Goal: Task Accomplishment & Management: Complete application form

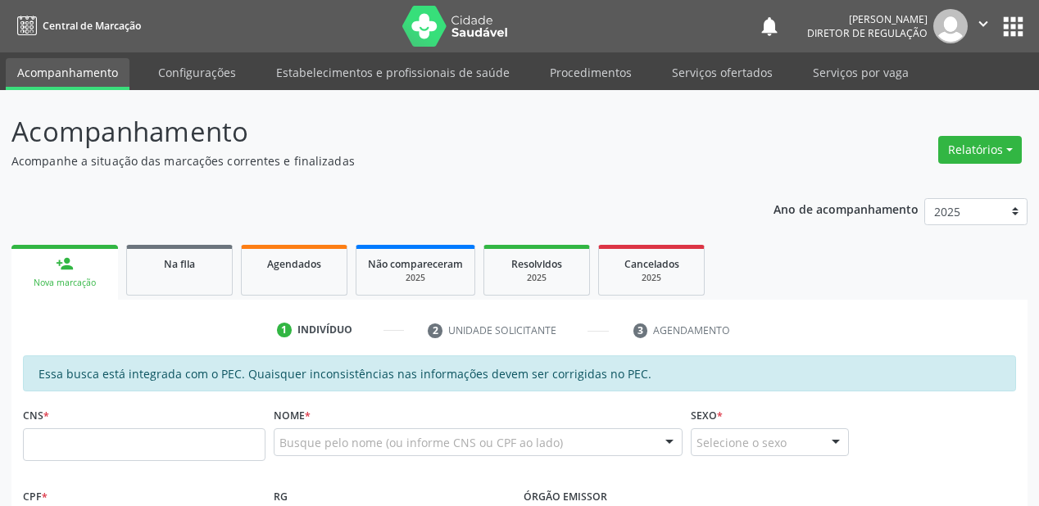
scroll to position [415, 0]
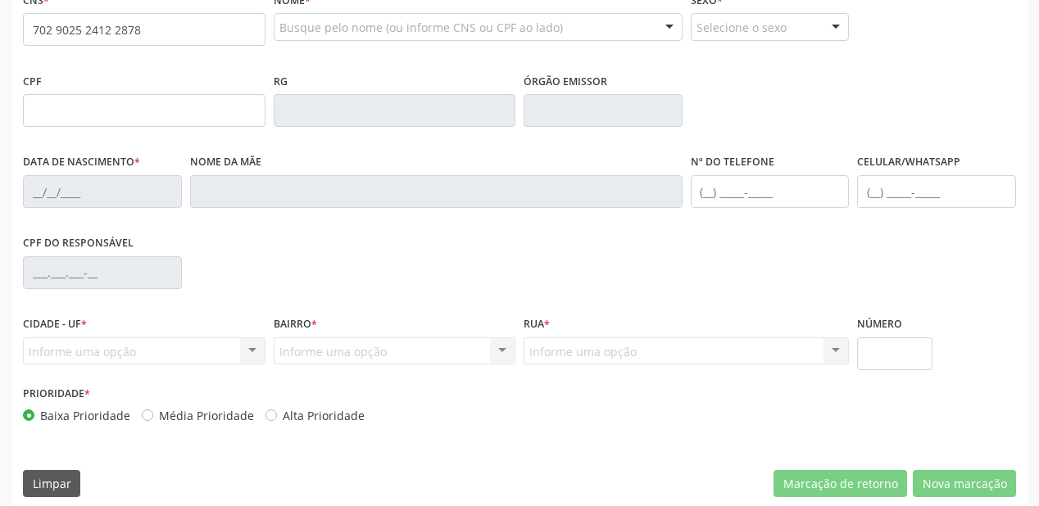
type input "702 9025 2412 2878"
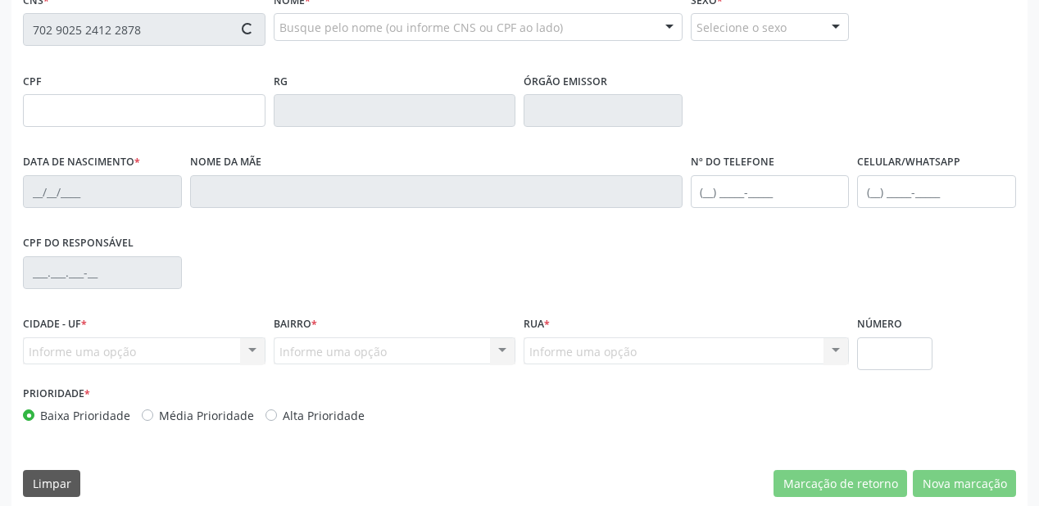
type input "714.061.864-06"
type input "[DATE]"
type input "Luzia Maria de [PERSON_NAME]"
type input "[PHONE_NUMBER]"
type input "S/N"
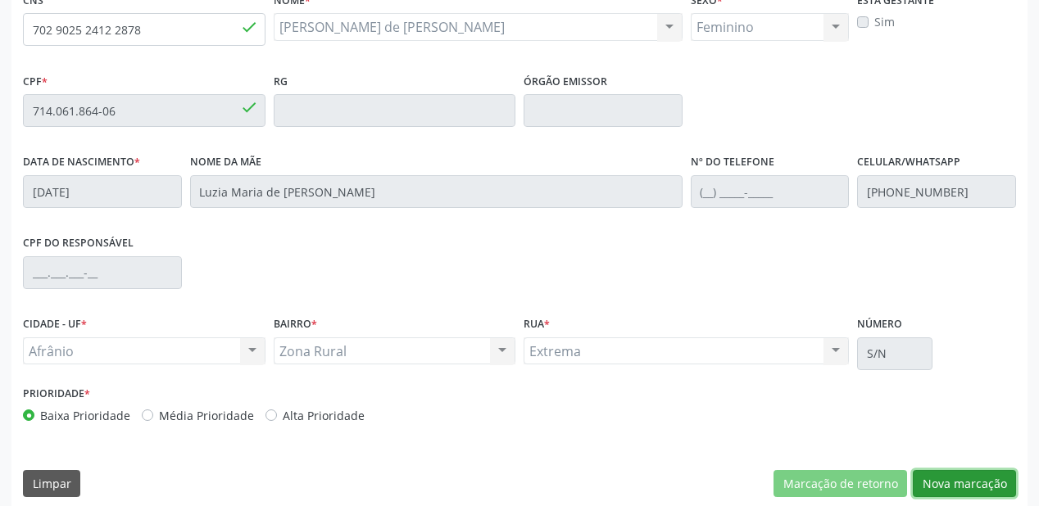
click at [926, 478] on button "Nova marcação" at bounding box center [964, 484] width 103 height 28
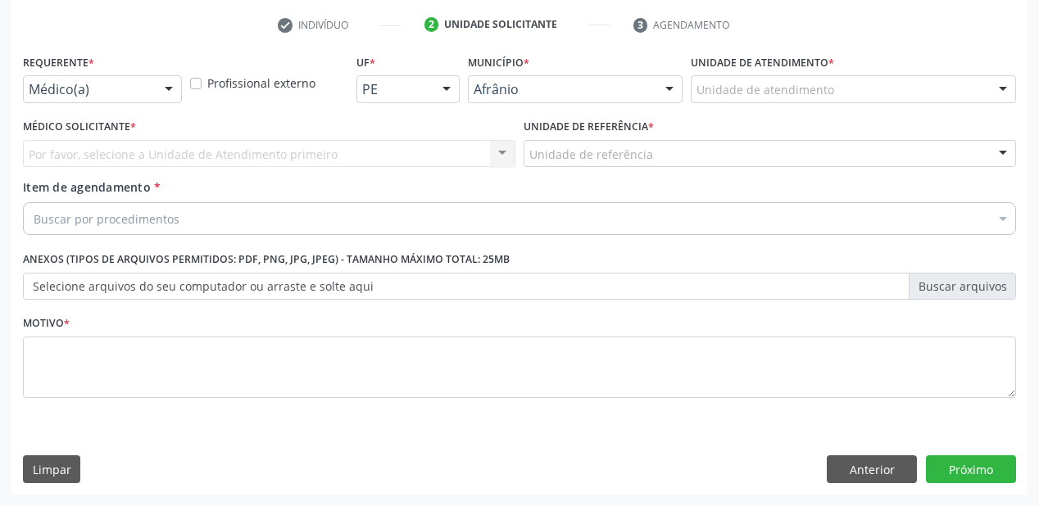
scroll to position [305, 0]
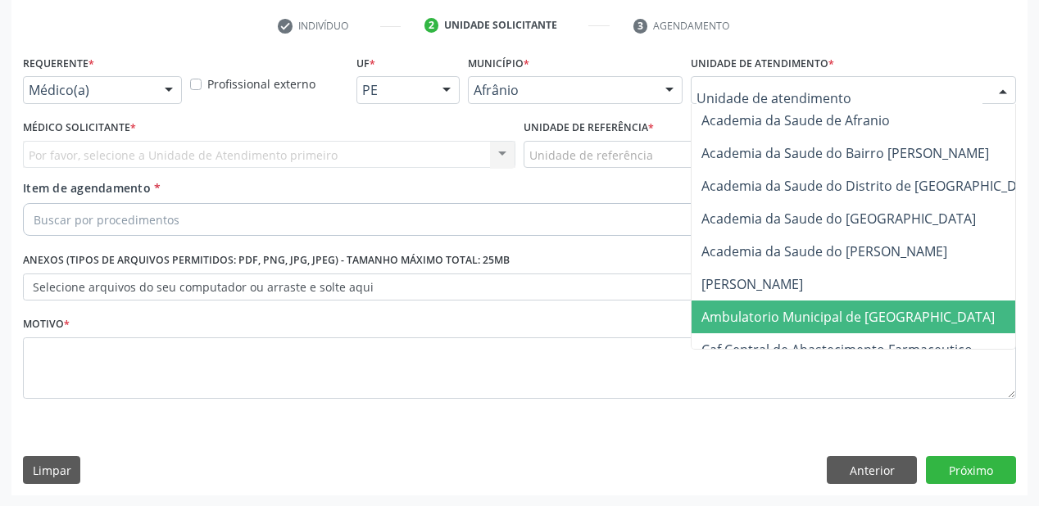
click at [731, 318] on span "Ambulatorio Municipal de [GEOGRAPHIC_DATA]" at bounding box center [847, 317] width 293 height 18
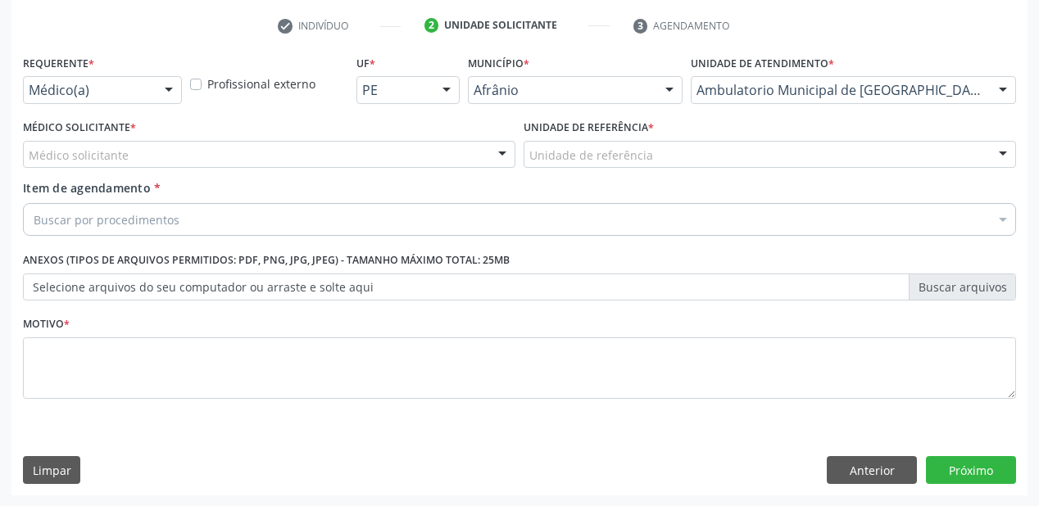
drag, startPoint x: 590, startPoint y: 154, endPoint x: 588, endPoint y: 220, distance: 65.6
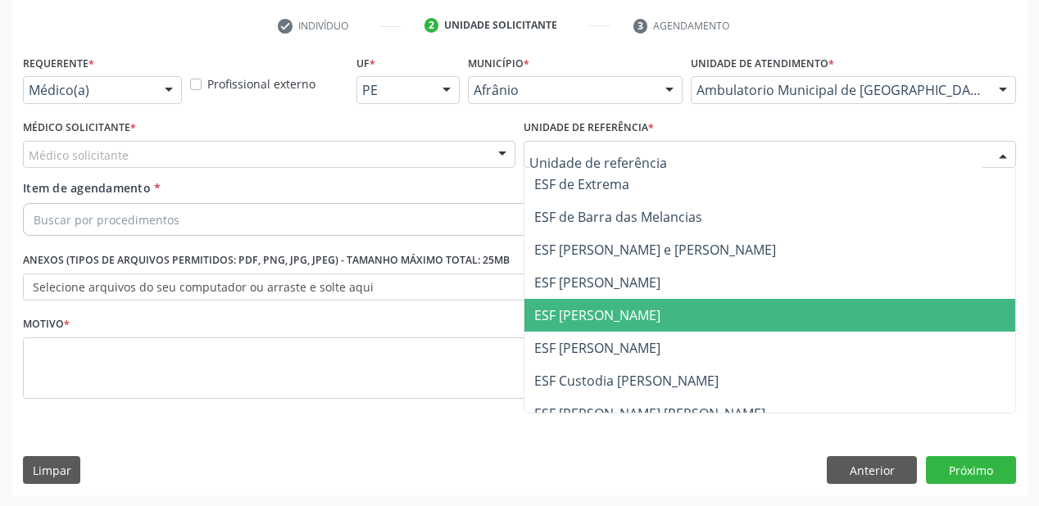
click at [582, 328] on span "ESF [PERSON_NAME]" at bounding box center [769, 315] width 491 height 33
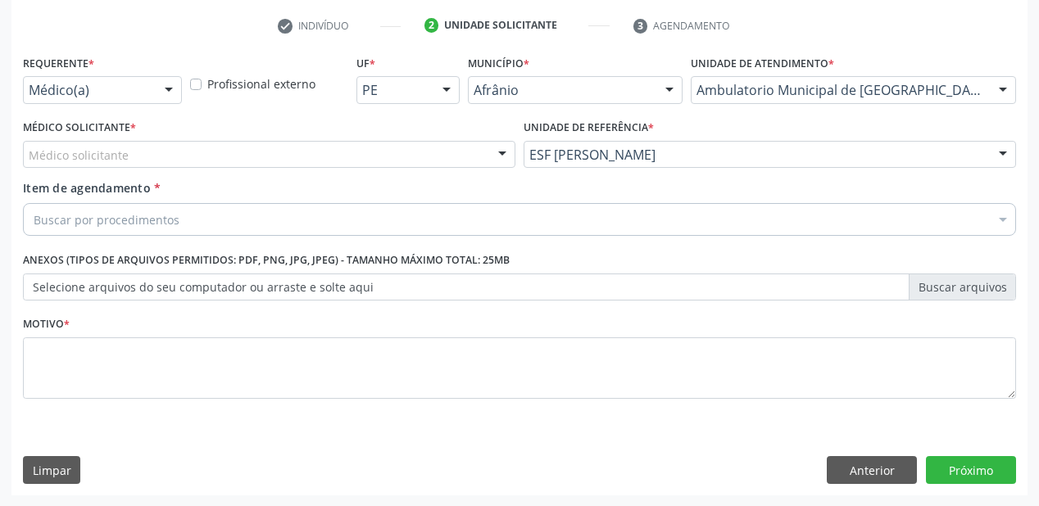
drag, startPoint x: 125, startPoint y: 157, endPoint x: 121, endPoint y: 173, distance: 15.9
click at [123, 165] on div "Médico solicitante" at bounding box center [269, 155] width 492 height 28
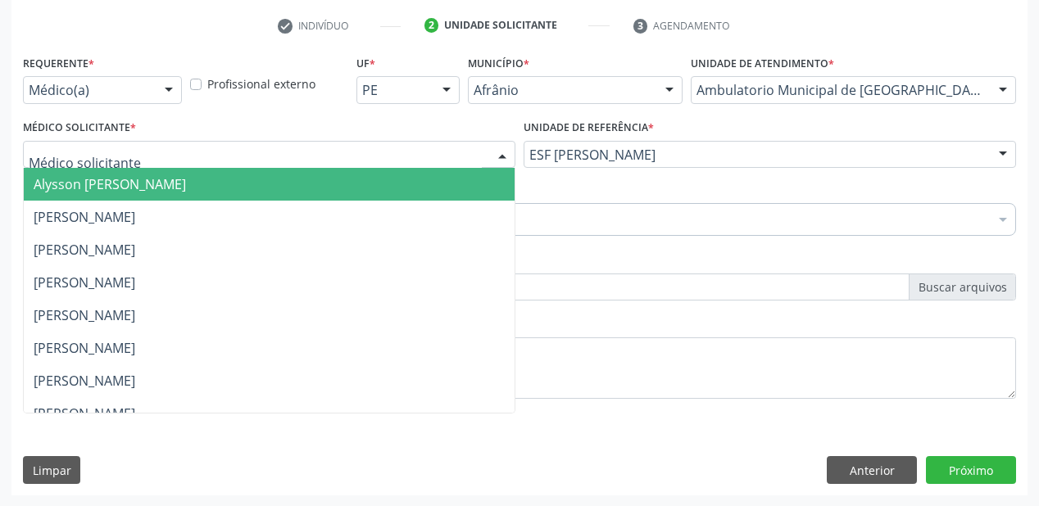
click at [116, 187] on span "Alysson [PERSON_NAME]" at bounding box center [110, 184] width 152 height 18
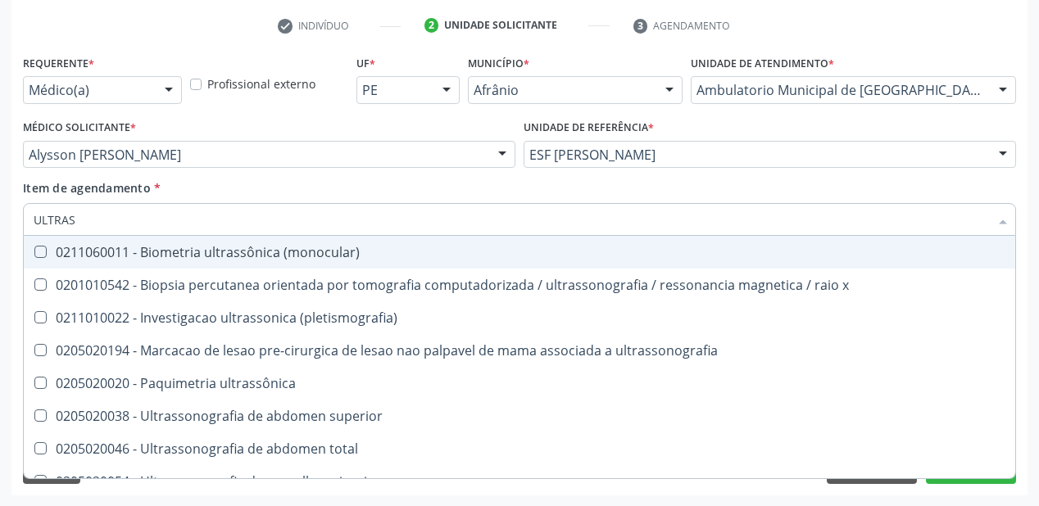
type input "ULTRASS"
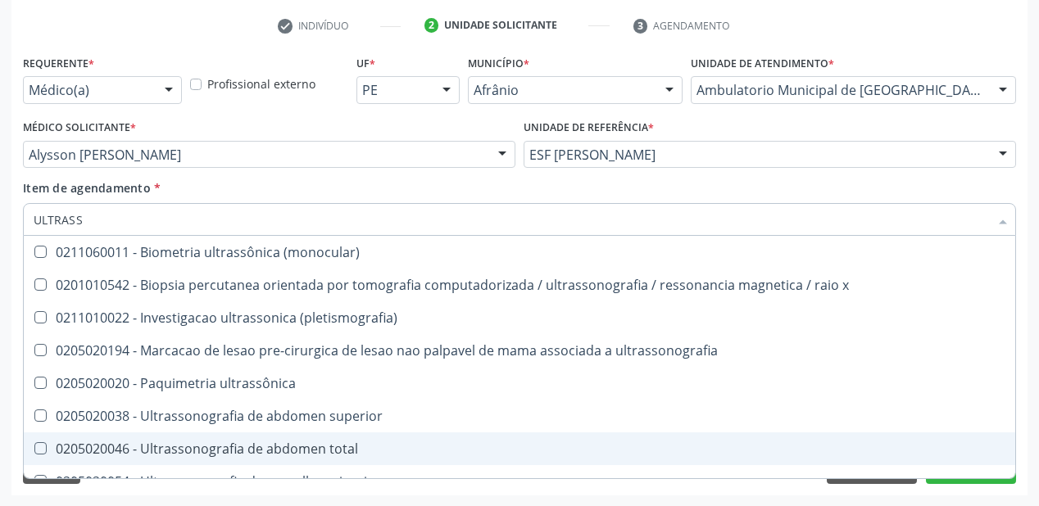
click at [242, 447] on div "0205020046 - Ultrassonografia de abdomen total" at bounding box center [520, 448] width 972 height 13
checkbox total "true"
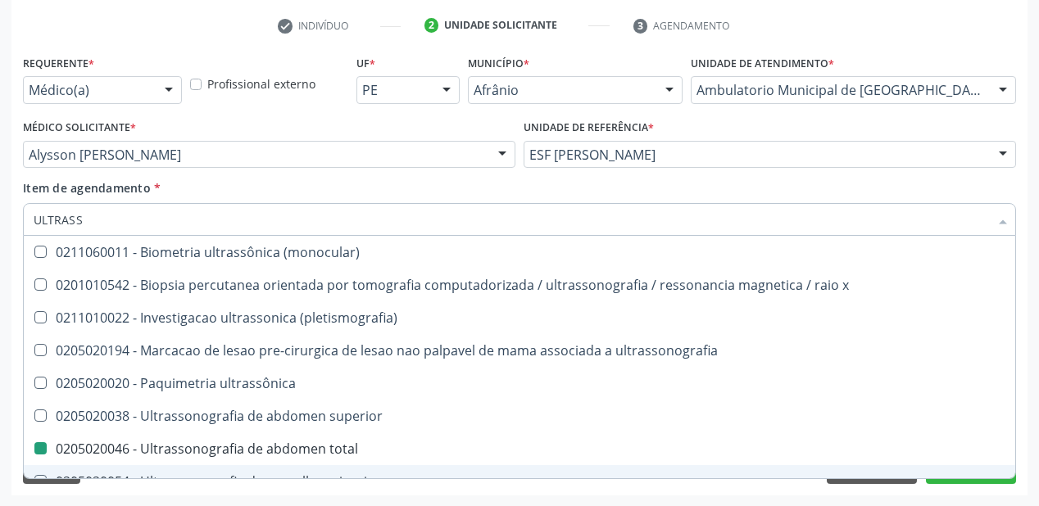
click at [176, 495] on div "Acompanhamento Acompanhe a situação das marcações correntes e finalizadas Relat…" at bounding box center [519, 146] width 1039 height 722
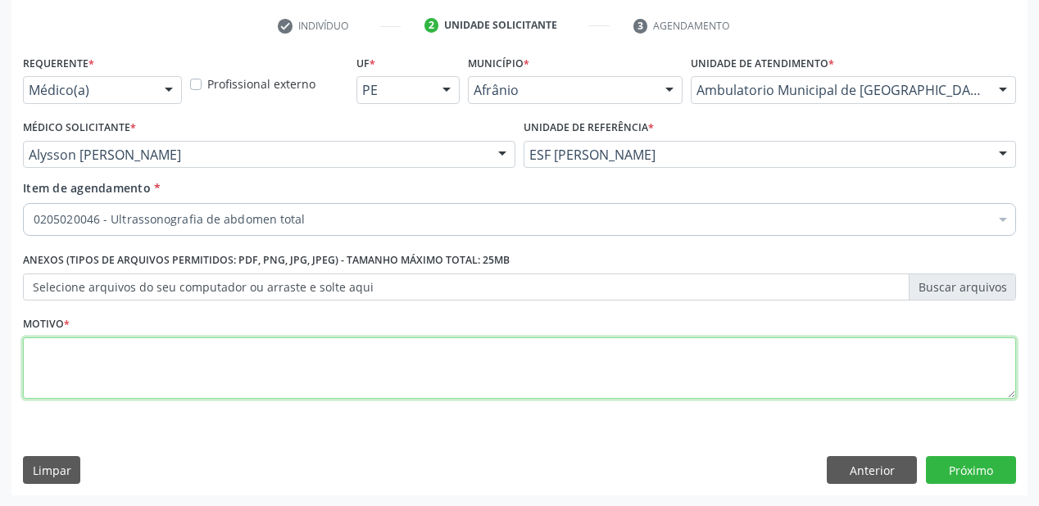
click at [46, 344] on textarea at bounding box center [519, 369] width 993 height 62
type textarea "*"
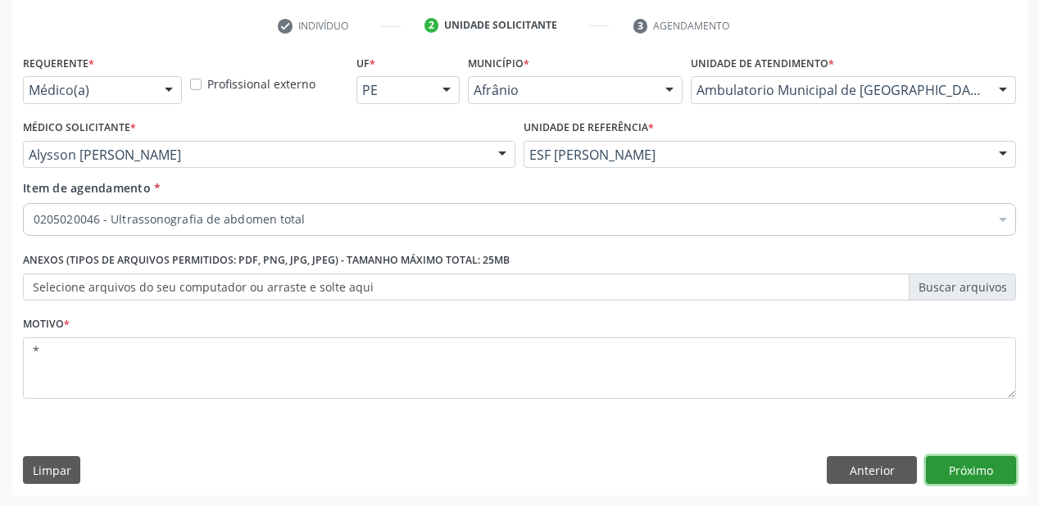
click at [954, 463] on button "Próximo" at bounding box center [971, 470] width 90 height 28
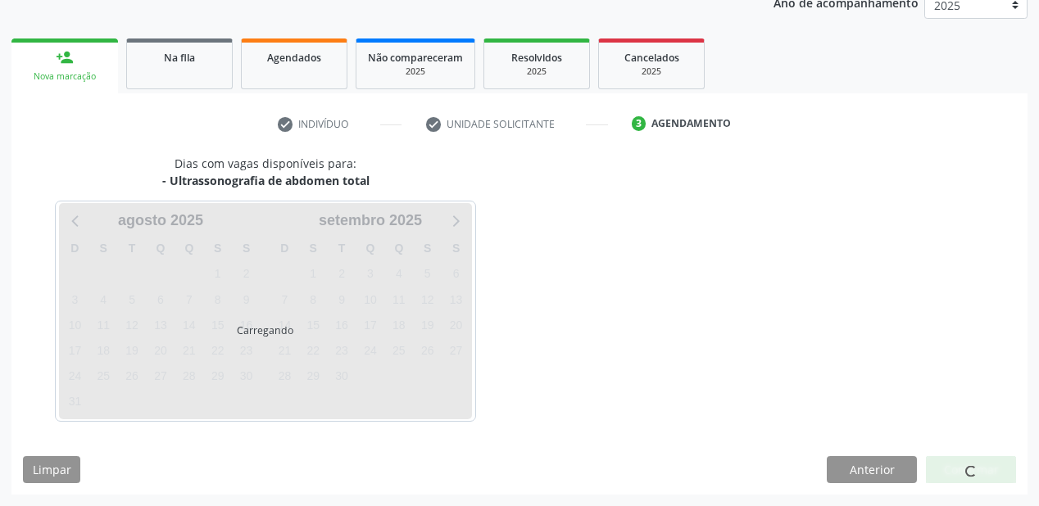
scroll to position [206, 0]
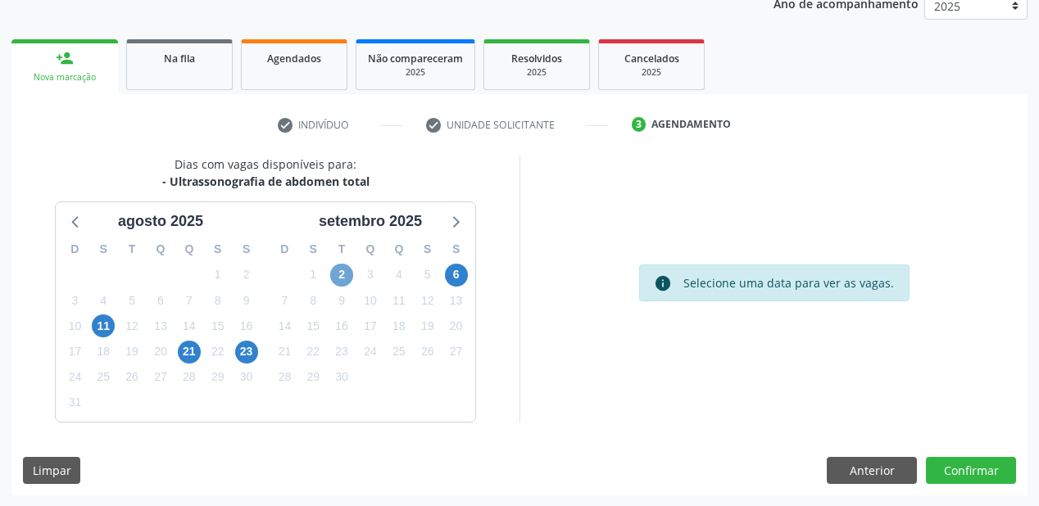
click at [337, 269] on span "2" at bounding box center [341, 275] width 23 height 23
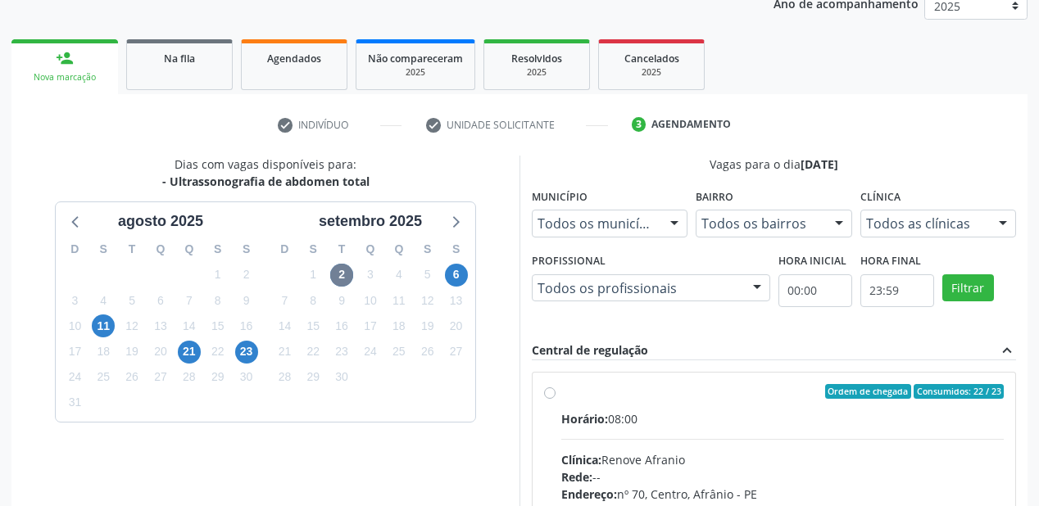
click at [770, 419] on div "Horário: 08:00" at bounding box center [782, 418] width 442 height 17
click at [555, 399] on input "Ordem de chegada Consumidos: 22 / 23 Horário: 08:00 Clínica: Renove Afranio Red…" at bounding box center [549, 391] width 11 height 15
radio input "true"
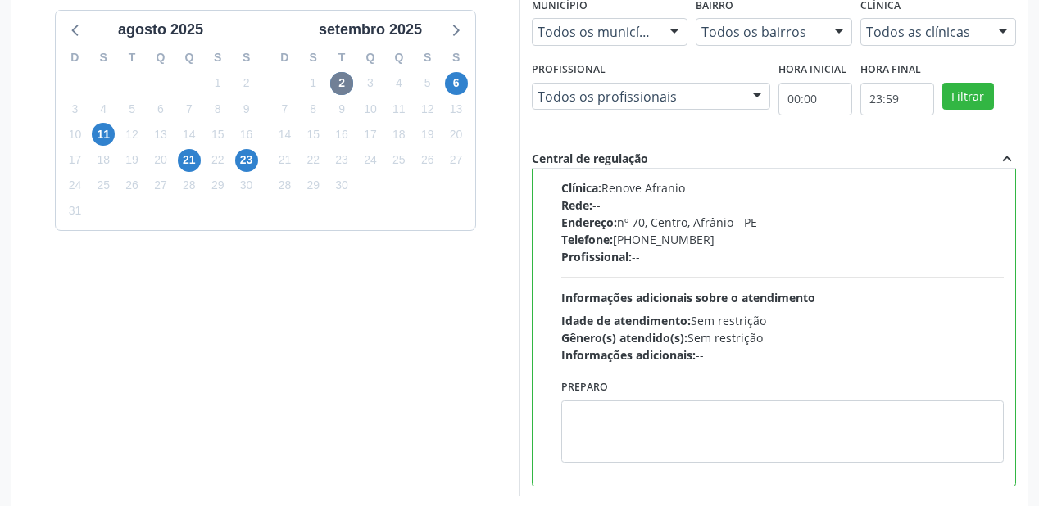
scroll to position [402, 0]
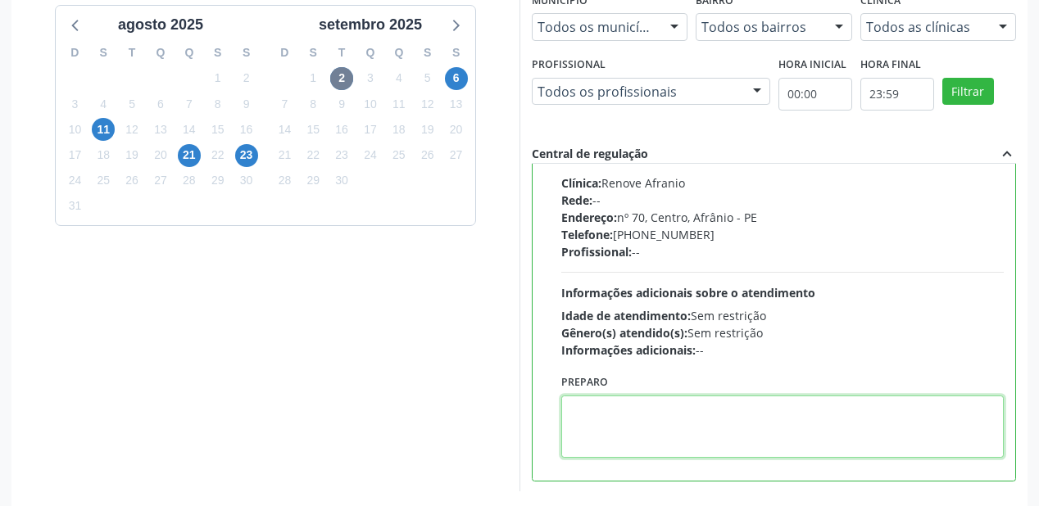
click at [659, 424] on textarea at bounding box center [782, 427] width 442 height 62
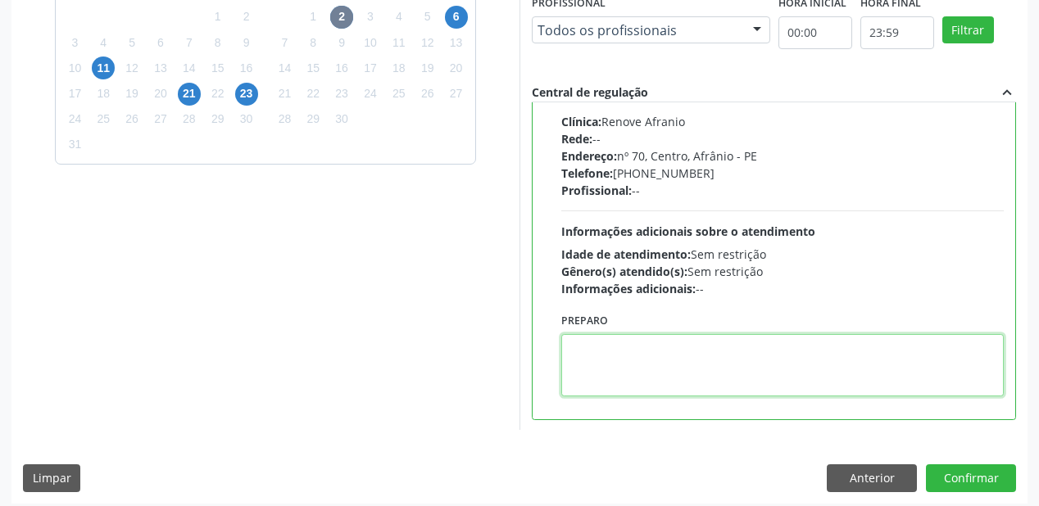
scroll to position [472, 0]
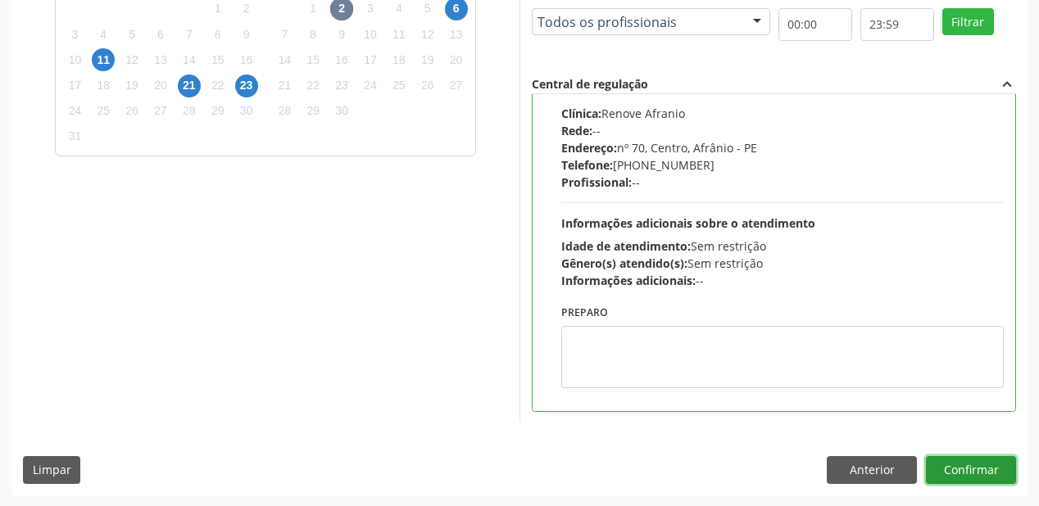
click at [940, 460] on button "Confirmar" at bounding box center [971, 470] width 90 height 28
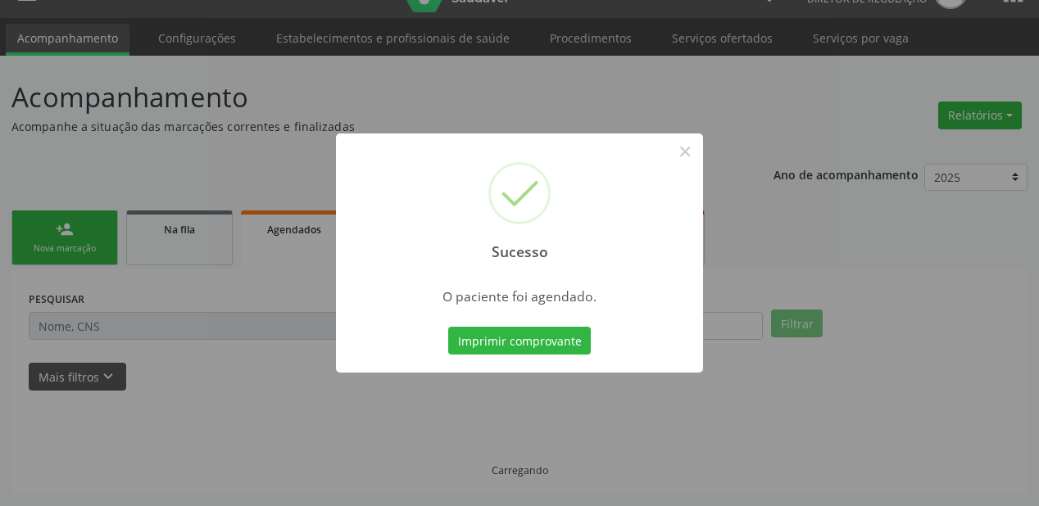
scroll to position [33, 0]
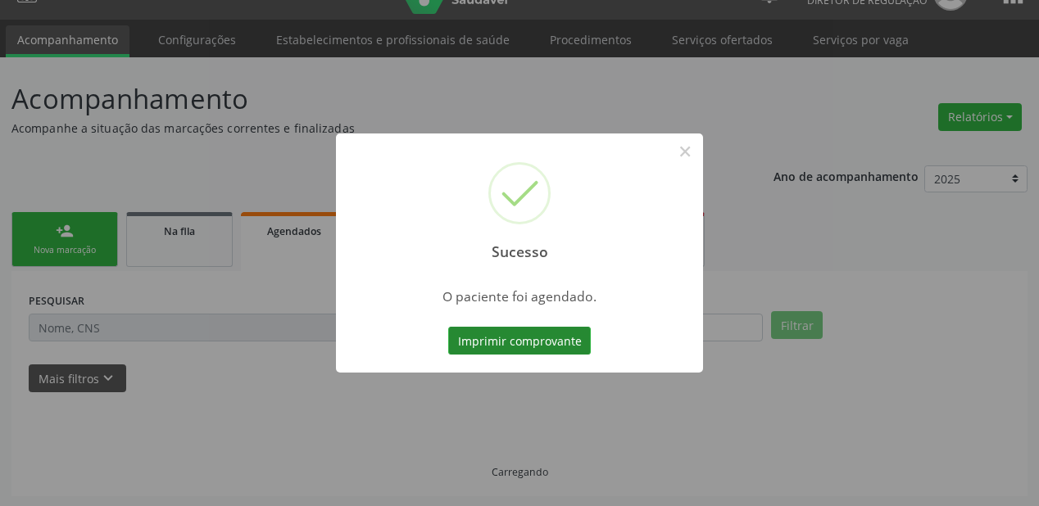
click at [511, 338] on button "Imprimir comprovante" at bounding box center [519, 341] width 143 height 28
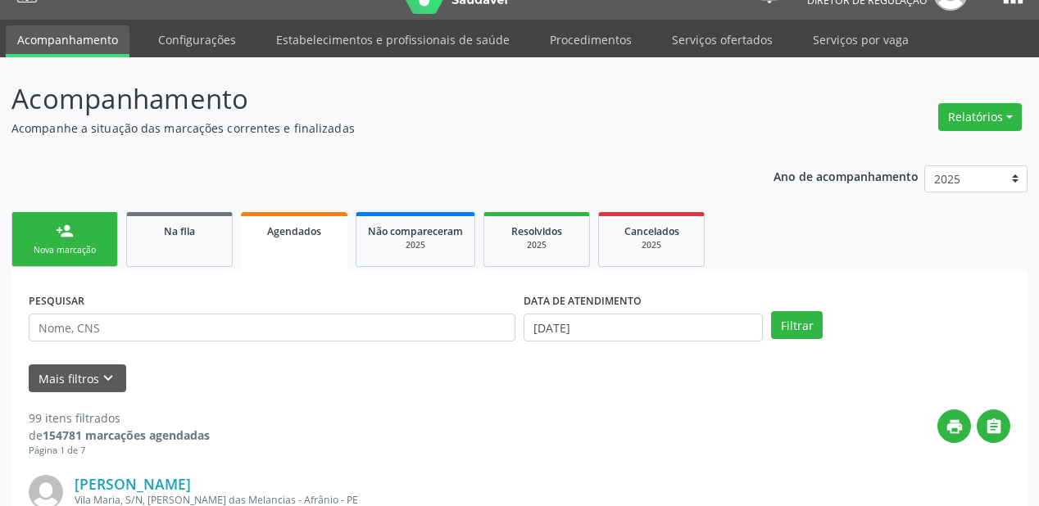
click at [76, 221] on link "person_add Nova marcação" at bounding box center [64, 239] width 106 height 55
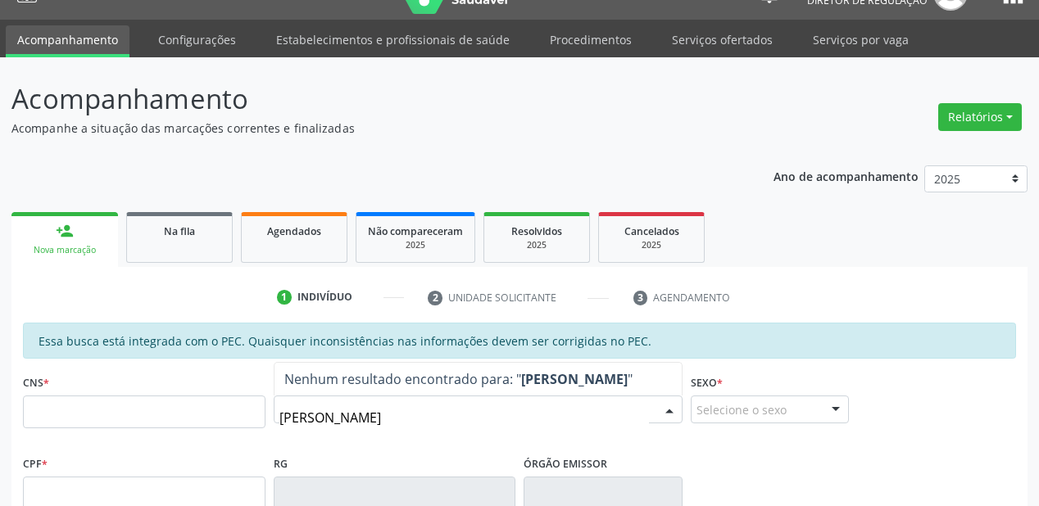
type input "[PERSON_NAME]"
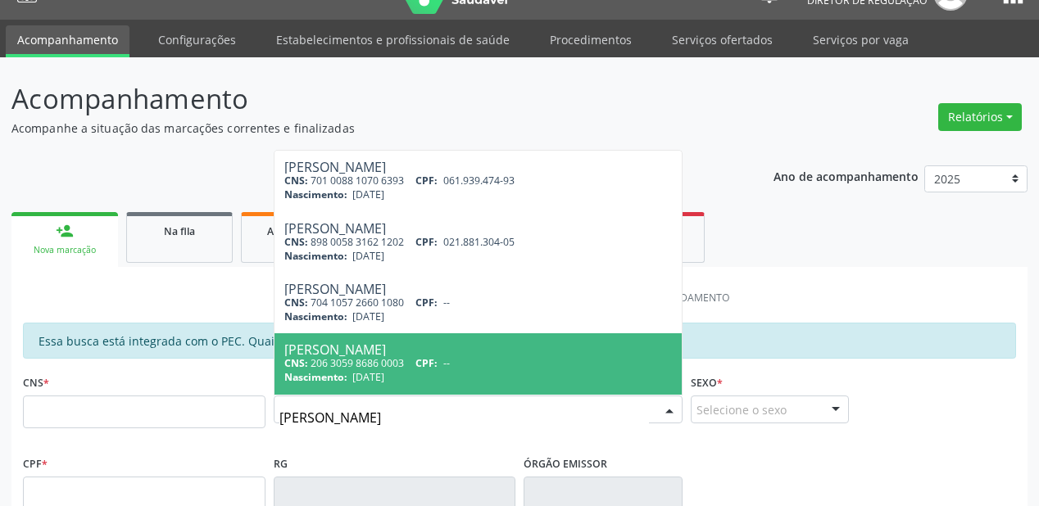
click at [437, 380] on div "Nascimento: [DATE]" at bounding box center [477, 377] width 387 height 14
type input "206 3059 8686 0003"
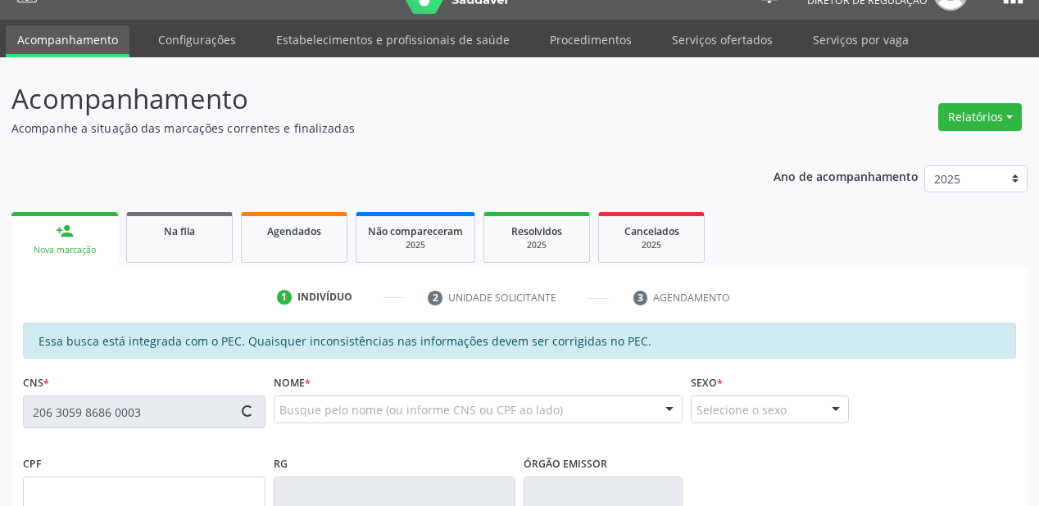
type input "[DATE]"
type input "[PERSON_NAME]"
type input "[PHONE_NUMBER]"
type input "S/N"
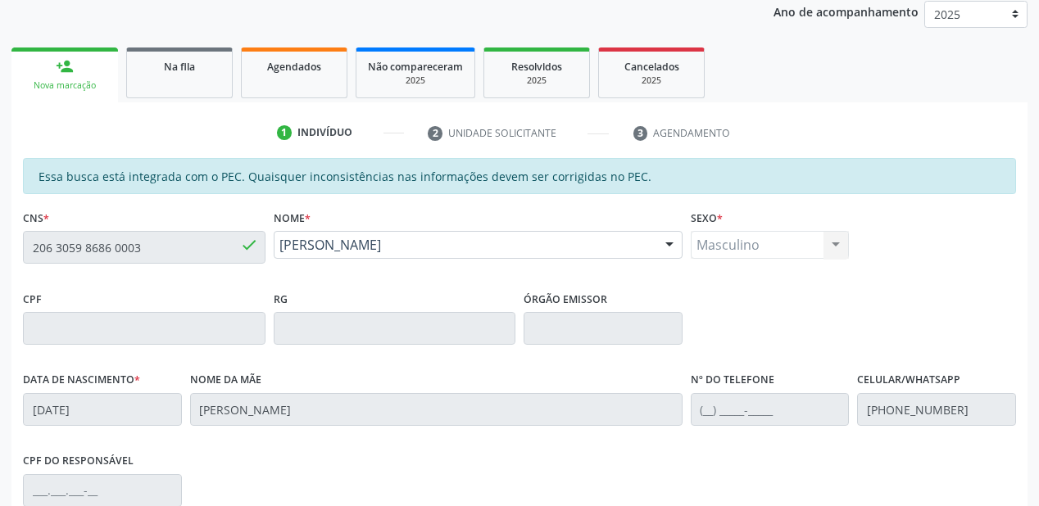
scroll to position [229, 0]
